Goal: Task Accomplishment & Management: Complete application form

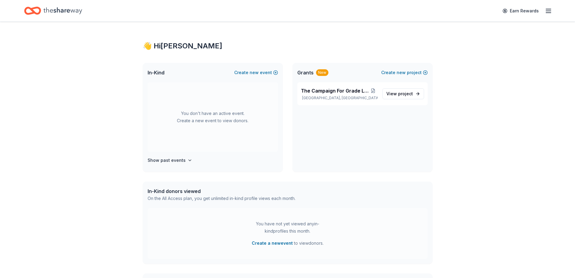
click at [549, 10] on icon "button" at bounding box center [548, 10] width 7 height 7
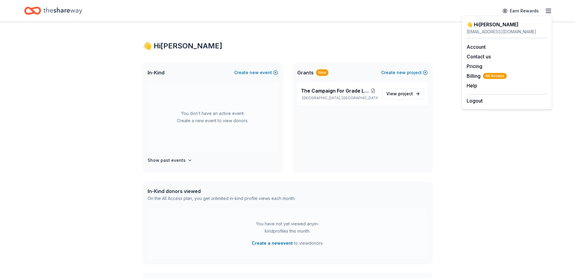
click at [552, 113] on div "👋 Hi [PERSON_NAME] In-Kind Create new event You don't have an active event. Cre…" at bounding box center [287, 192] width 575 height 341
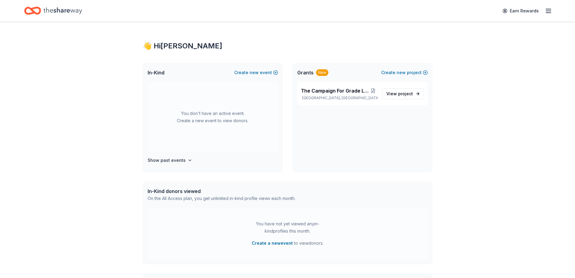
click at [68, 11] on icon "Home" at bounding box center [63, 11] width 39 height 12
click at [259, 74] on span "new" at bounding box center [254, 72] width 9 height 7
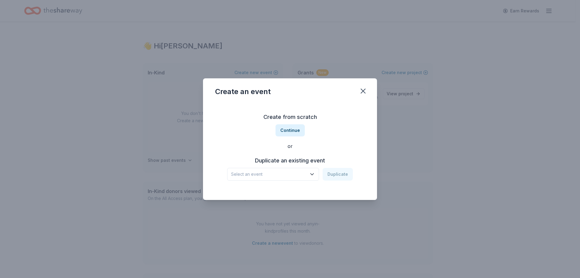
click at [281, 172] on span "Select an event" at bounding box center [269, 173] width 76 height 7
click at [345, 155] on div "Create from scratch Continue or Duplicate an existing event Select an event Dup…" at bounding box center [290, 146] width 150 height 88
click at [293, 131] on button "Continue" at bounding box center [290, 130] width 29 height 12
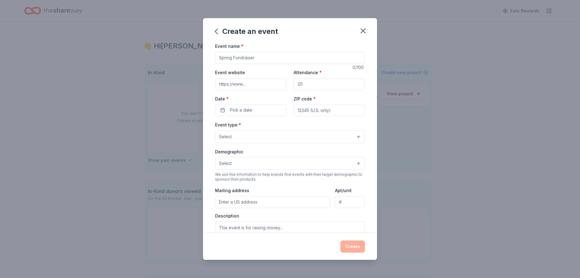
click at [246, 57] on input "Event name *" at bounding box center [290, 58] width 150 height 12
type input "Burners Gala"
click at [314, 85] on input "Attendance *" at bounding box center [329, 84] width 71 height 12
type input "200"
click at [265, 108] on button "Pick a date" at bounding box center [250, 110] width 71 height 12
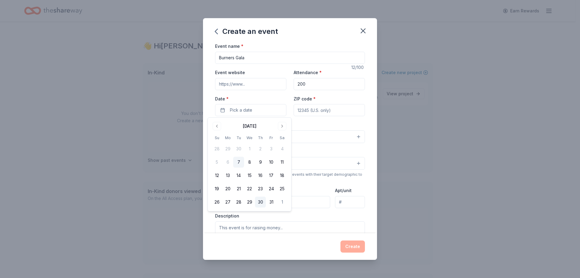
click at [261, 202] on button "30" at bounding box center [260, 201] width 11 height 11
click at [322, 112] on input "ZIP code *" at bounding box center [329, 110] width 71 height 12
type input "10019"
click at [331, 96] on div "ZIP code * 10019" at bounding box center [329, 105] width 71 height 21
click at [261, 137] on button "Select" at bounding box center [290, 136] width 150 height 13
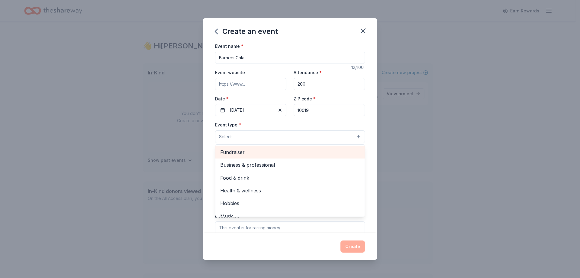
click at [261, 153] on span "Fundraiser" at bounding box center [290, 152] width 140 height 8
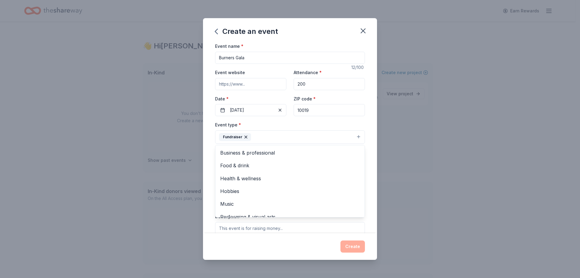
click at [350, 124] on div "Event type * Fundraiser Business & professional Food & drink Health & wellness …" at bounding box center [290, 132] width 150 height 23
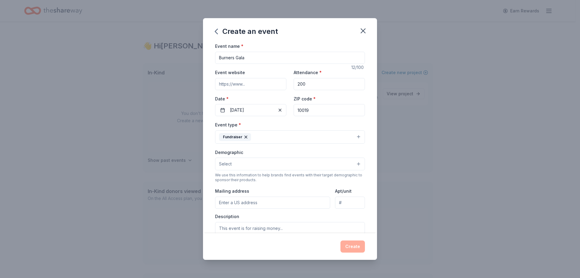
click at [313, 163] on button "Select" at bounding box center [290, 163] width 150 height 13
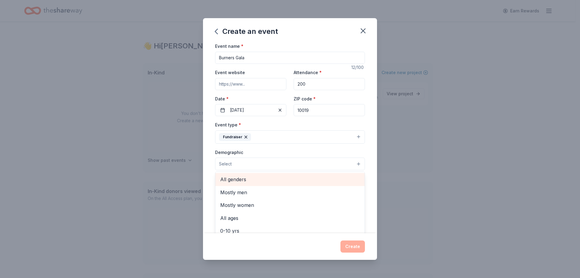
click at [284, 184] on div "All genders" at bounding box center [289, 179] width 149 height 13
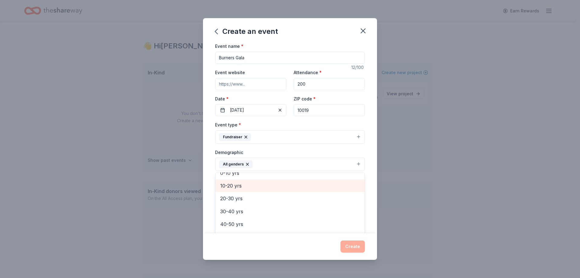
scroll to position [60, 0]
click at [355, 150] on div "Demographic All genders Mostly men Mostly women All ages [DEMOGRAPHIC_DATA] yrs…" at bounding box center [290, 159] width 150 height 23
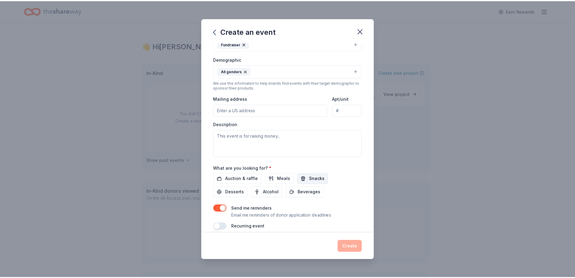
scroll to position [99, 0]
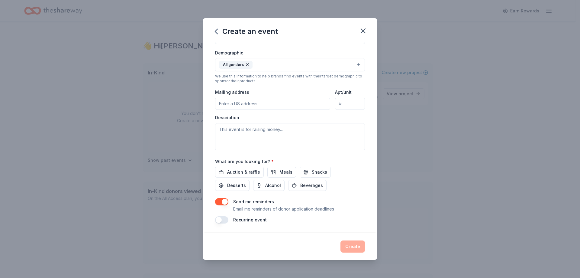
click at [224, 202] on button "button" at bounding box center [221, 201] width 13 height 7
click at [247, 171] on span "Auction & raffle" at bounding box center [243, 171] width 33 height 7
click at [356, 246] on button "Create" at bounding box center [352, 246] width 24 height 12
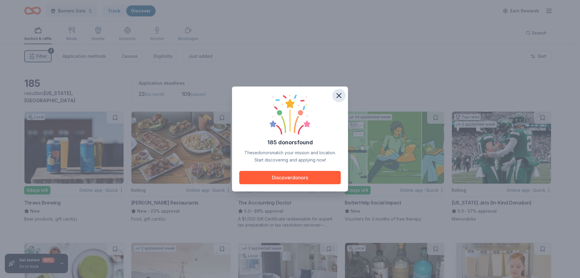
click at [339, 96] on icon "button" at bounding box center [339, 95] width 8 height 8
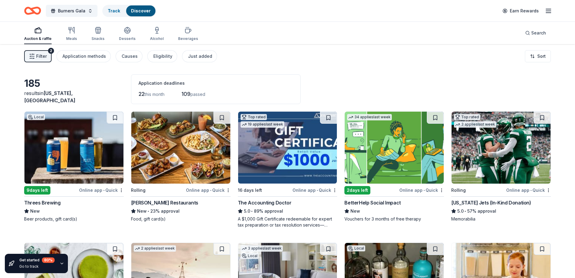
click at [499, 204] on div "[US_STATE] Jets (In-Kind Donation)" at bounding box center [492, 202] width 80 height 7
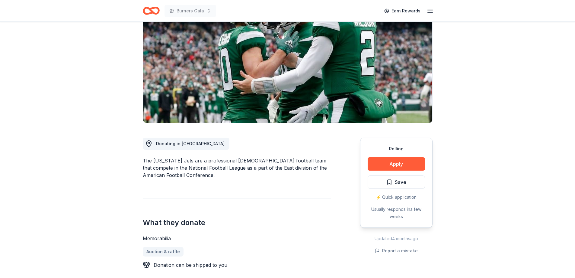
scroll to position [60, 0]
click at [411, 162] on button "Apply" at bounding box center [396, 163] width 57 height 13
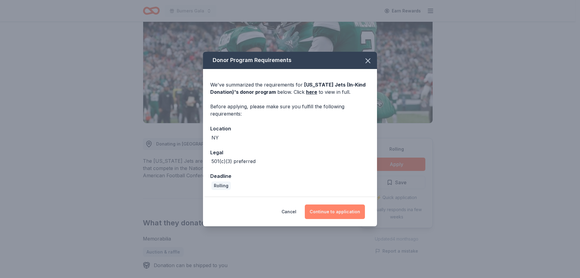
click at [335, 211] on button "Continue to application" at bounding box center [335, 211] width 60 height 15
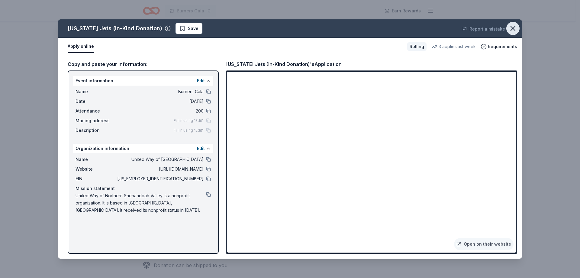
click at [513, 30] on icon "button" at bounding box center [513, 28] width 8 height 8
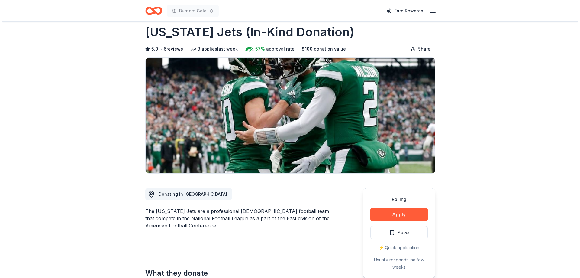
scroll to position [0, 0]
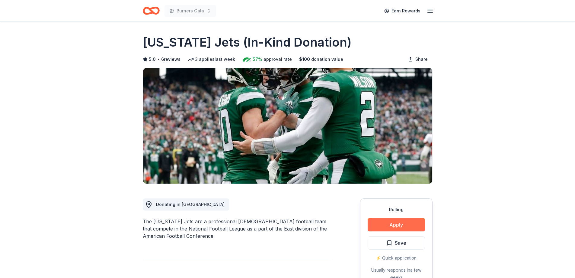
click at [408, 225] on button "Apply" at bounding box center [396, 224] width 57 height 13
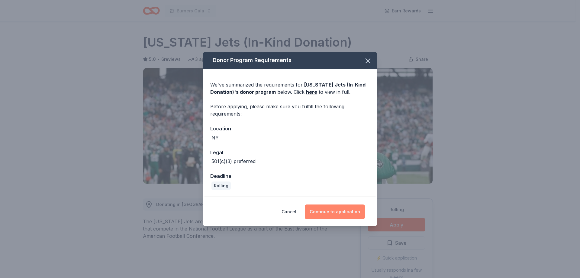
click at [332, 212] on button "Continue to application" at bounding box center [335, 211] width 60 height 15
